Goal: Task Accomplishment & Management: Manage account settings

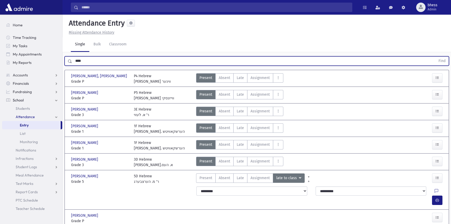
drag, startPoint x: 85, startPoint y: 61, endPoint x: 73, endPoint y: 54, distance: 14.0
click at [61, 59] on div "Search Results All Accounts" at bounding box center [225, 130] width 451 height 261
type input "*****"
click at [435, 56] on button "Find" at bounding box center [441, 60] width 13 height 9
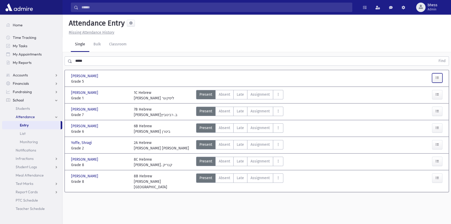
click at [437, 79] on icon "button" at bounding box center [437, 77] width 4 height 4
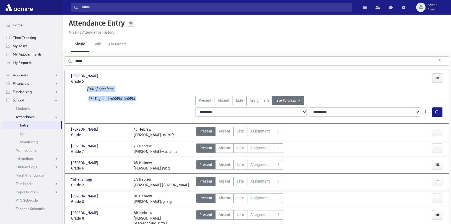
drag, startPoint x: 116, startPoint y: 85, endPoint x: 137, endPoint y: 105, distance: 29.1
click at [137, 105] on div "Yoffe, Akiva Meir Yoffe, Akiva Meir Grade 5 Grade 5 Present P Absent A Cut" at bounding box center [256, 96] width 375 height 53
click at [137, 105] on div "**********" at bounding box center [256, 112] width 380 height 14
drag, startPoint x: 121, startPoint y: 98, endPoint x: 86, endPoint y: 89, distance: 36.2
click at [86, 89] on div "Today's Sessions: 5E- English | 4:00PM-4:40PM Present P Absent A Late Late C" at bounding box center [256, 104] width 375 height 37
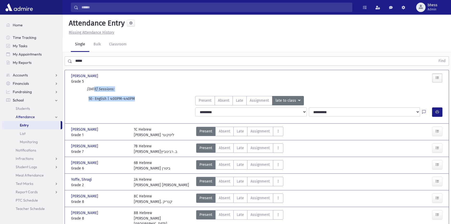
click at [91, 89] on icon "Today's Sessions:" at bounding box center [100, 89] width 27 height 4
drag, startPoint x: 97, startPoint y: 88, endPoint x: 142, endPoint y: 103, distance: 48.0
click at [142, 103] on div "Today's Sessions: 5E- English | 4:00PM-4:40PM Present P Absent A Late Late C" at bounding box center [256, 104] width 375 height 37
click at [142, 103] on div "5E- English | 4:00PM-4:40PM" at bounding box center [129, 100] width 127 height 9
drag, startPoint x: 141, startPoint y: 101, endPoint x: 92, endPoint y: 81, distance: 52.2
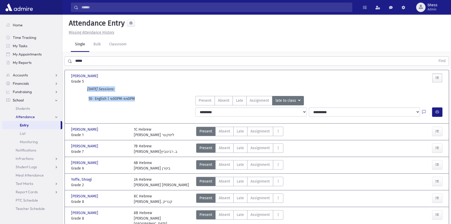
click at [92, 81] on div "Yoffe, Akiva Meir Yoffe, Akiva Meir Grade 5 Grade 5 Present P Absent A Cut" at bounding box center [256, 96] width 375 height 53
click at [126, 79] on span "Grade 5" at bounding box center [100, 81] width 58 height 5
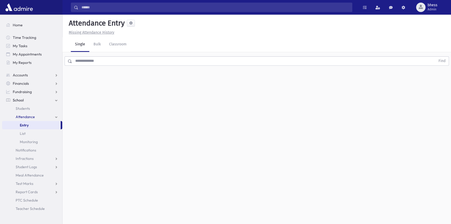
click at [117, 63] on input "text" at bounding box center [253, 60] width 363 height 9
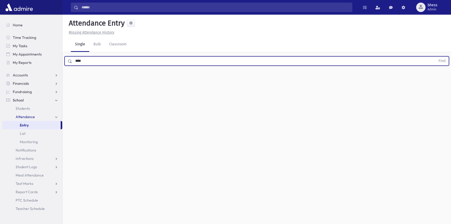
type input "****"
click at [435, 56] on button "Find" at bounding box center [441, 60] width 13 height 9
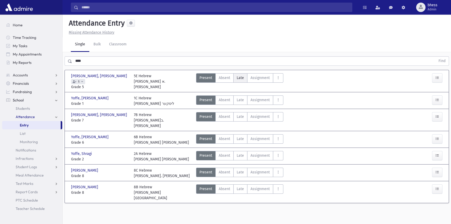
click at [242, 78] on span "Late" at bounding box center [240, 77] width 7 height 5
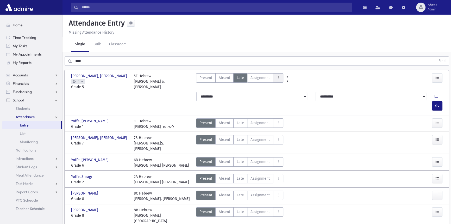
click at [281, 78] on button "AttTypes" at bounding box center [278, 77] width 10 height 9
click at [203, 79] on span "Present" at bounding box center [205, 77] width 13 height 5
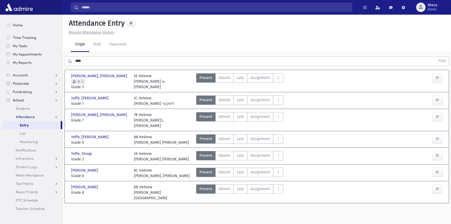
click at [211, 37] on div "Single Bulk Classroom" at bounding box center [261, 44] width 380 height 15
click at [24, 107] on span "Students" at bounding box center [23, 108] width 14 height 5
click at [23, 107] on span "Students" at bounding box center [23, 108] width 14 height 5
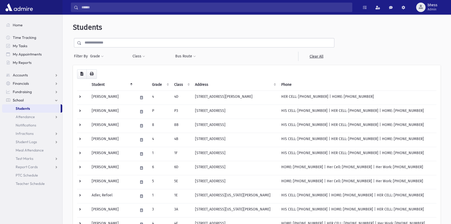
click at [92, 42] on input "text" at bounding box center [207, 42] width 252 height 9
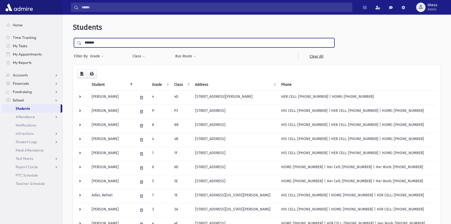
type input "*******"
click at [73, 38] on input "submit" at bounding box center [80, 41] width 15 height 7
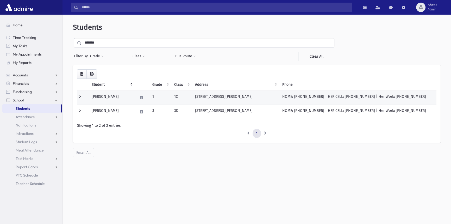
click at [219, 94] on td "26 East Conneticut Concourse Jackson, NJ 08527" at bounding box center [235, 97] width 87 height 14
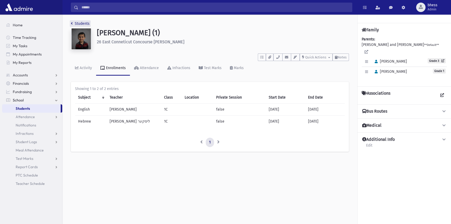
click at [73, 24] on link "Students" at bounding box center [80, 23] width 19 height 4
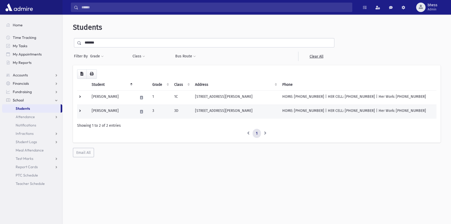
click at [166, 110] on td "3" at bounding box center [160, 111] width 22 height 14
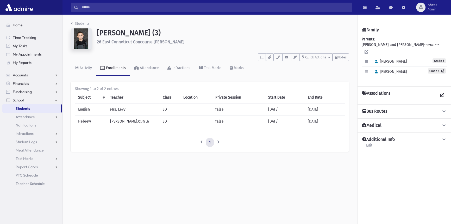
click at [80, 20] on div "Students [PERSON_NAME] (3) 26 East Conneticut Concourse [GEOGRAPHIC_DATA] **** …" at bounding box center [209, 89] width 295 height 148
click at [83, 24] on link "Students" at bounding box center [80, 23] width 19 height 4
